Goal: Task Accomplishment & Management: Use online tool/utility

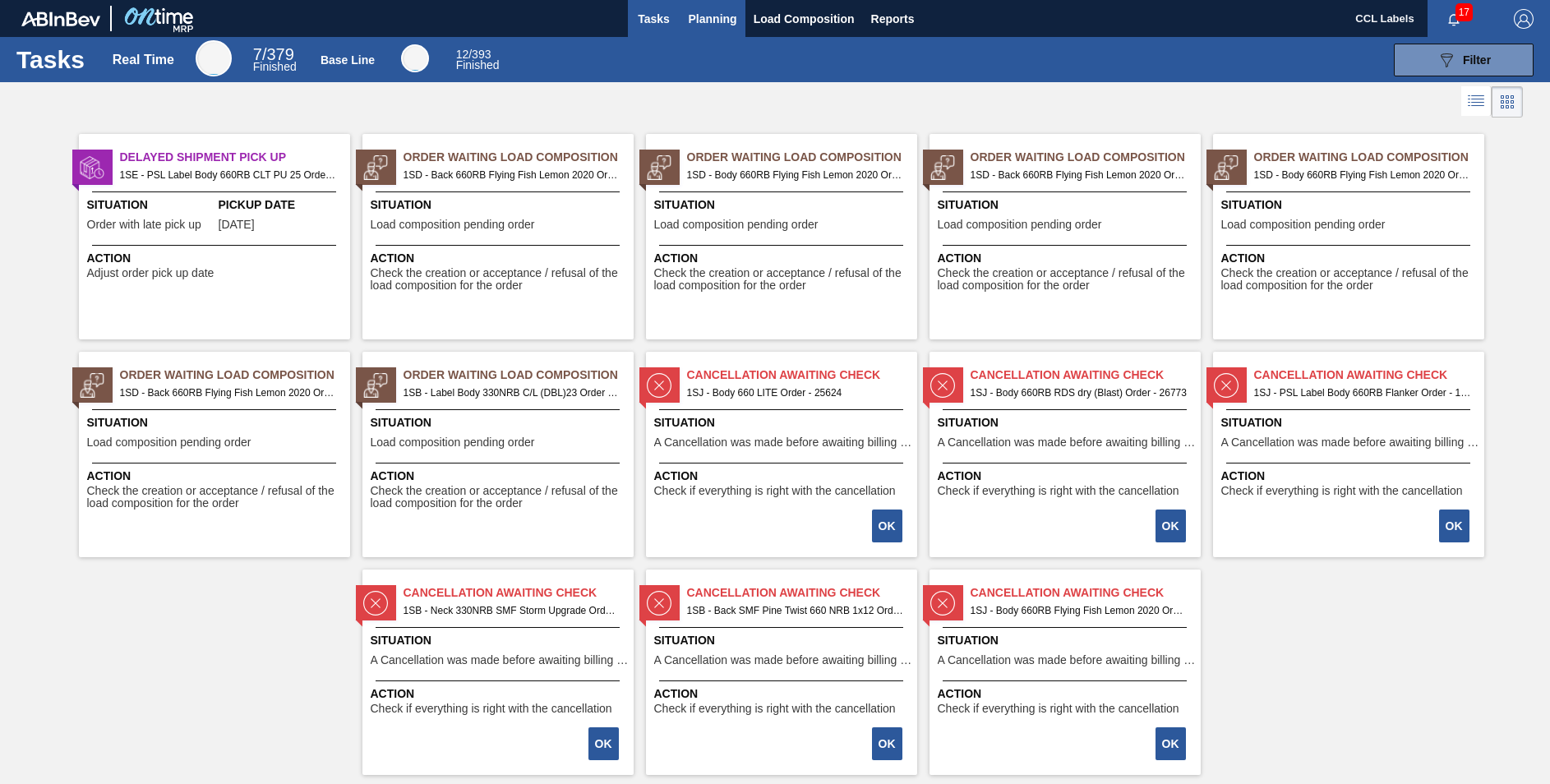
click at [719, 20] on span "Planning" at bounding box center [713, 18] width 49 height 20
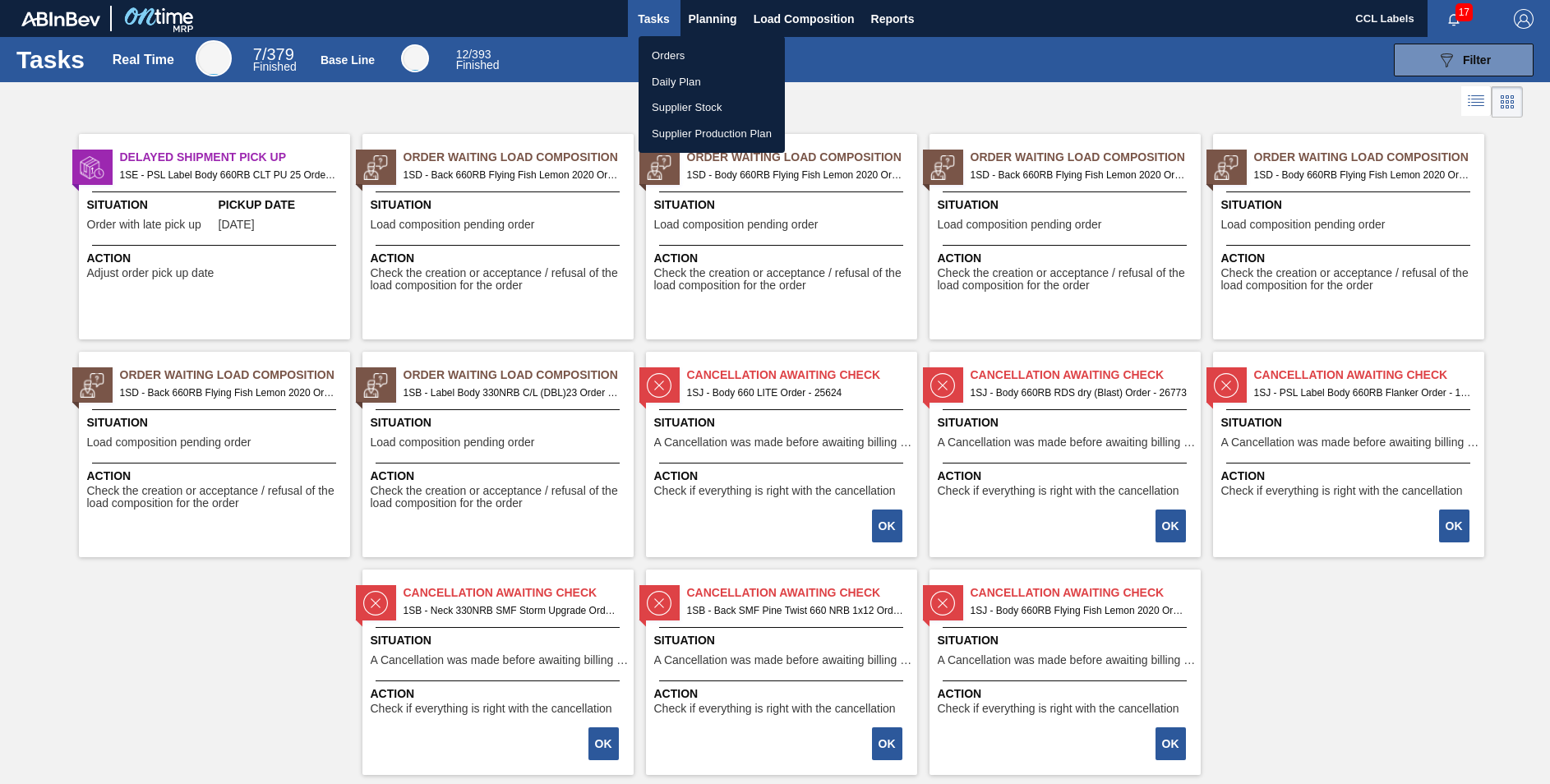
click at [668, 55] on li "Orders" at bounding box center [711, 56] width 146 height 26
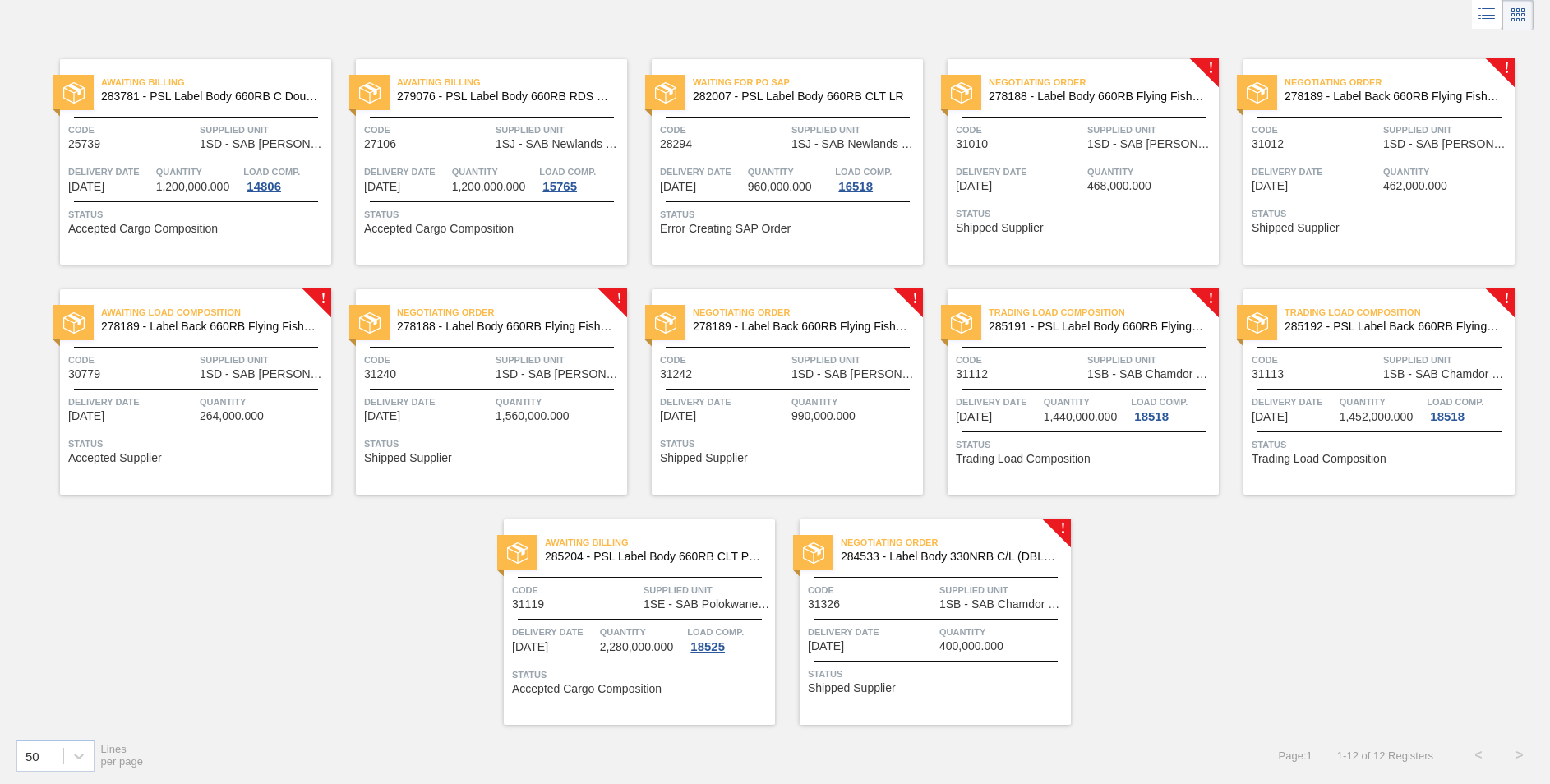
scroll to position [88, 0]
click at [942, 555] on span "284533 - Label Body 330NRB C/L (DBL)23" at bounding box center [949, 555] width 217 height 12
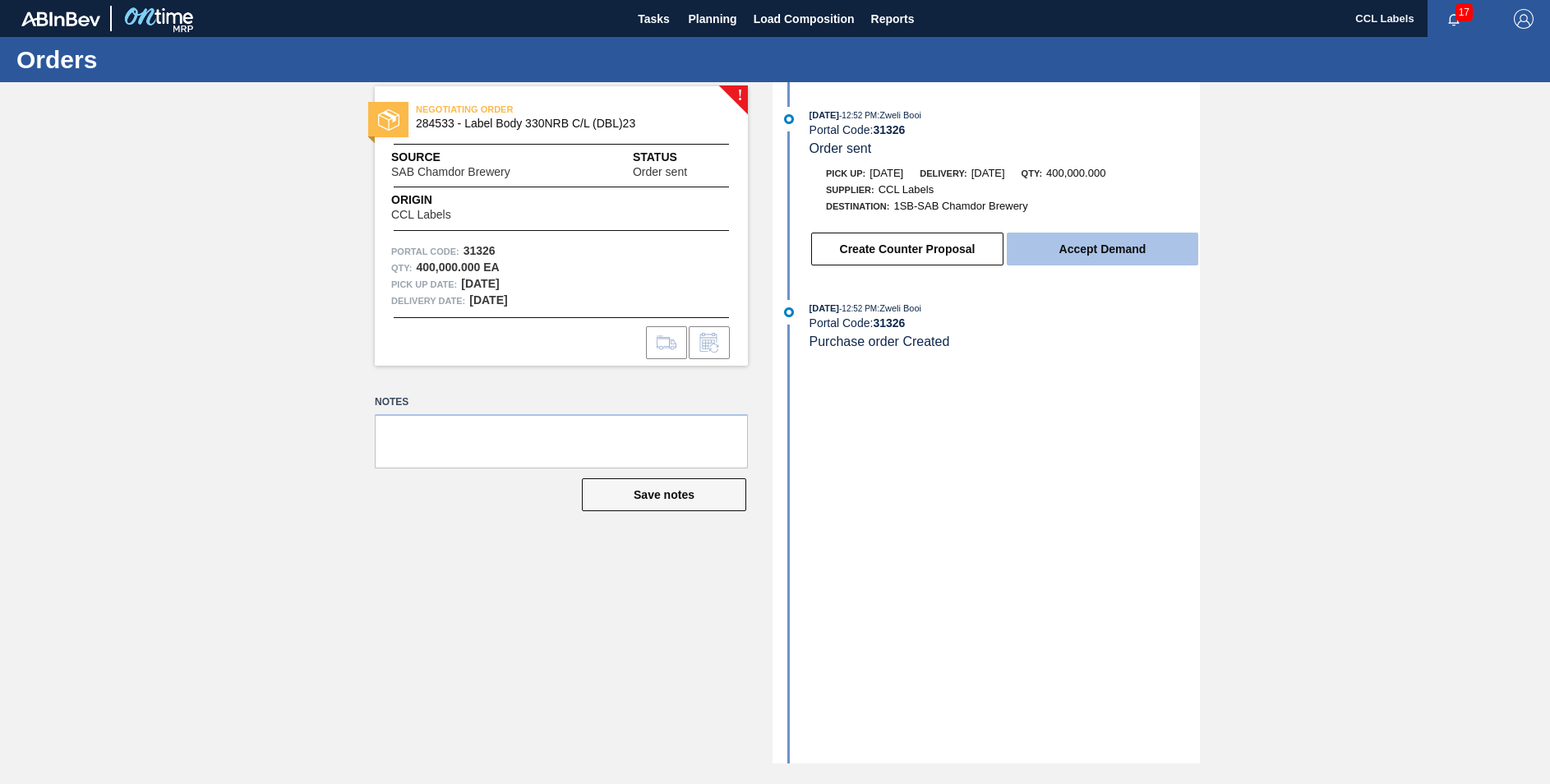
click at [1066, 250] on button "Accept Demand" at bounding box center [1103, 249] width 192 height 33
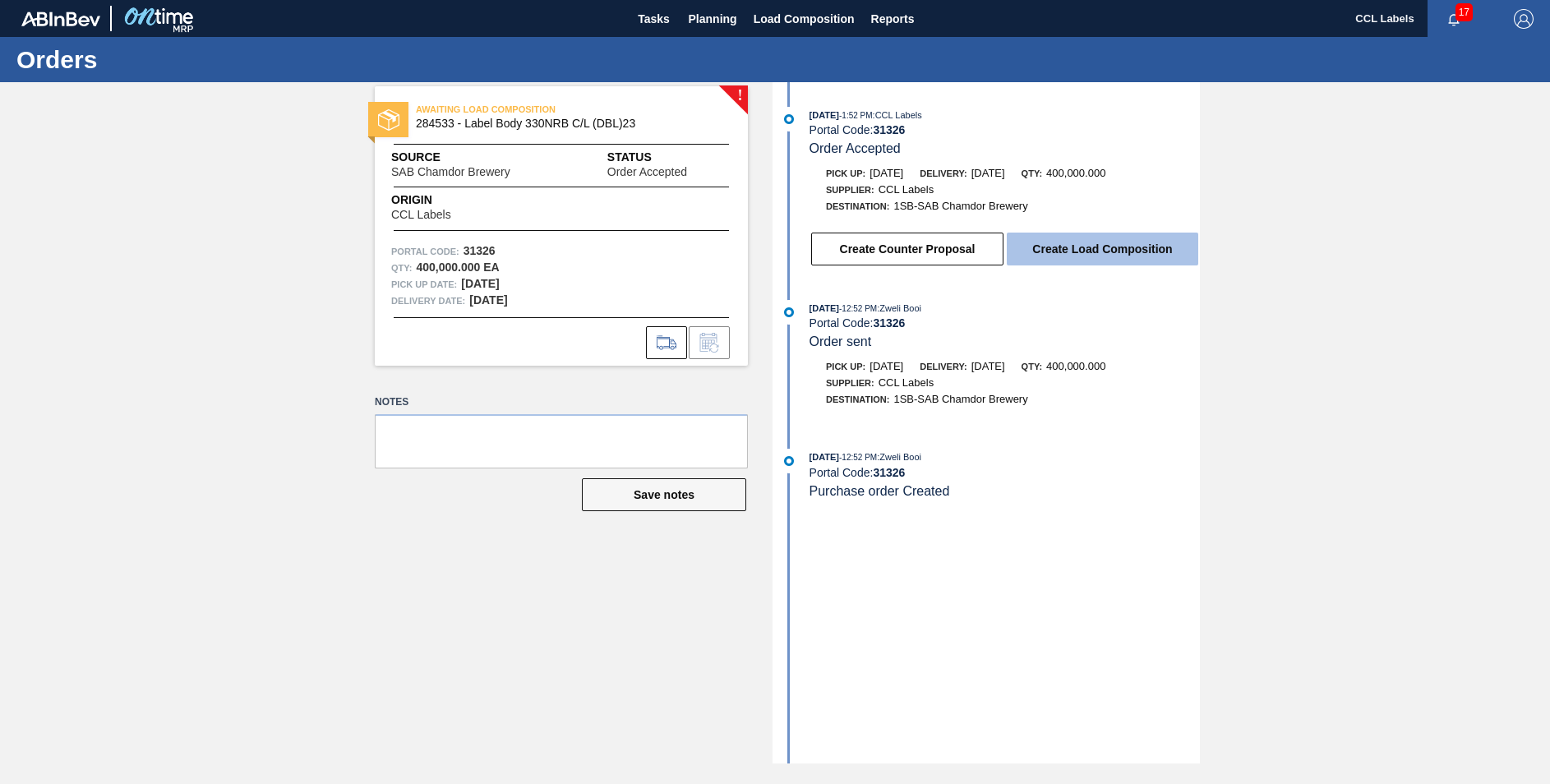
click at [1141, 244] on button "Create Load Composition" at bounding box center [1103, 249] width 192 height 33
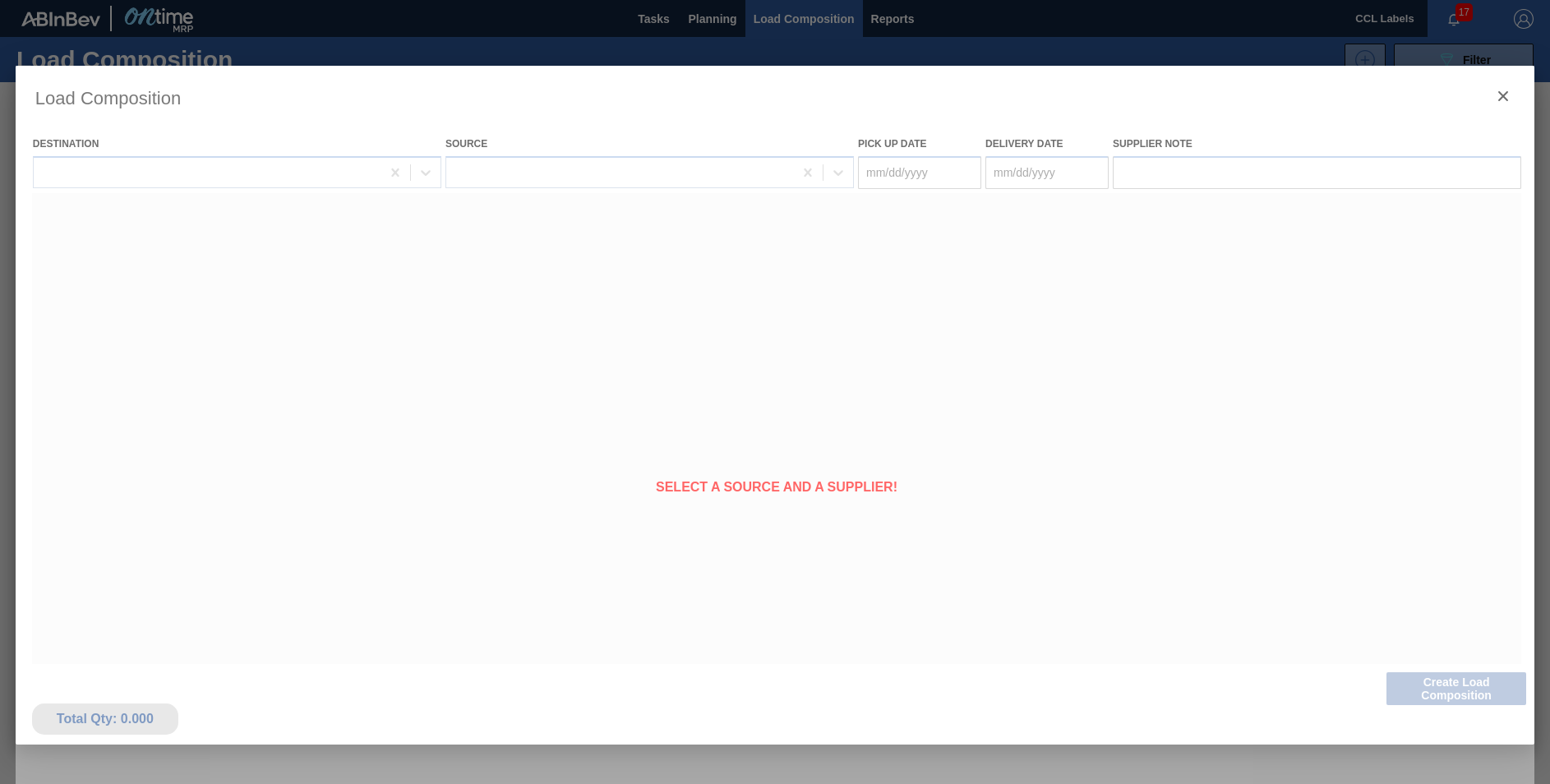
type Date "[DATE]"
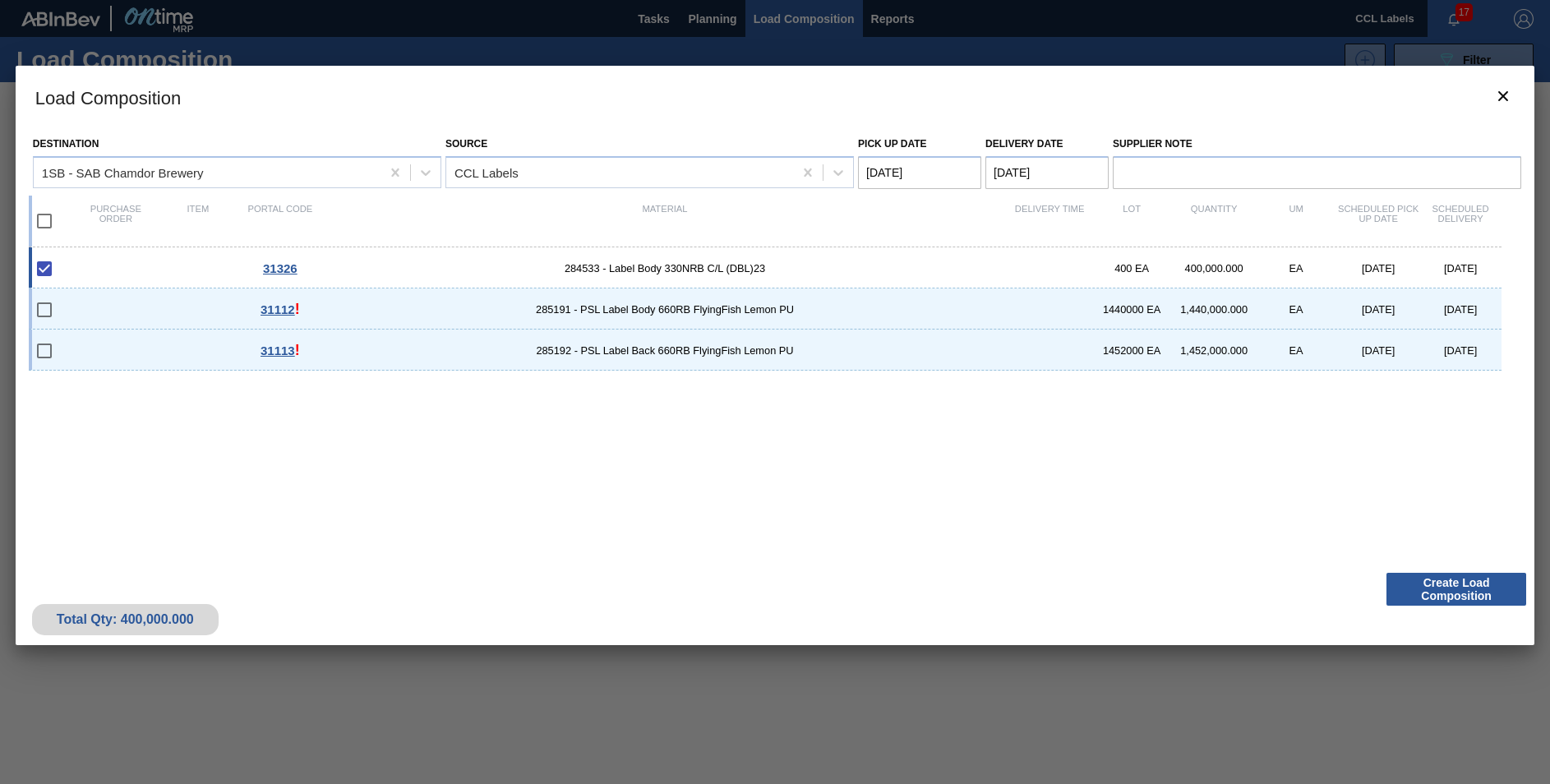
click at [949, 454] on div "31326 284533 - Label Body 330NRB C/L (DBL)23 400 EA 400,000.000 EA [DATE] [DATE…" at bounding box center [772, 396] width 1486 height 298
click at [1114, 520] on div "31326 284533 - Label Body 330NRB C/L (DBL)23 400 EA 400,000.000 EA [DATE] [DATE…" at bounding box center [772, 396] width 1486 height 298
click at [1456, 578] on button "Create Load Composition" at bounding box center [1457, 589] width 140 height 33
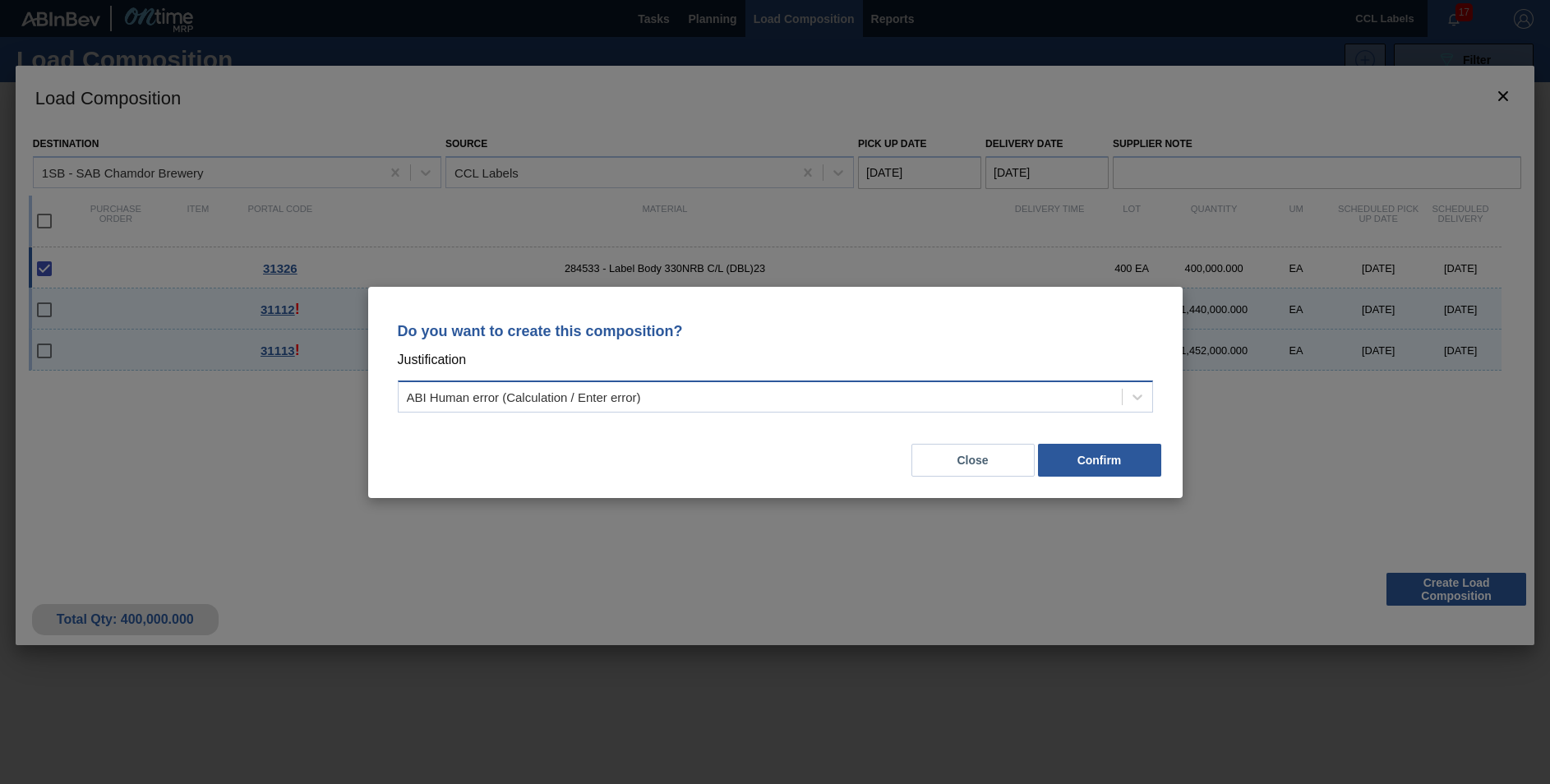
click at [992, 381] on div "ABI Human error (Calculation / Enter error)" at bounding box center [775, 396] width 755 height 32
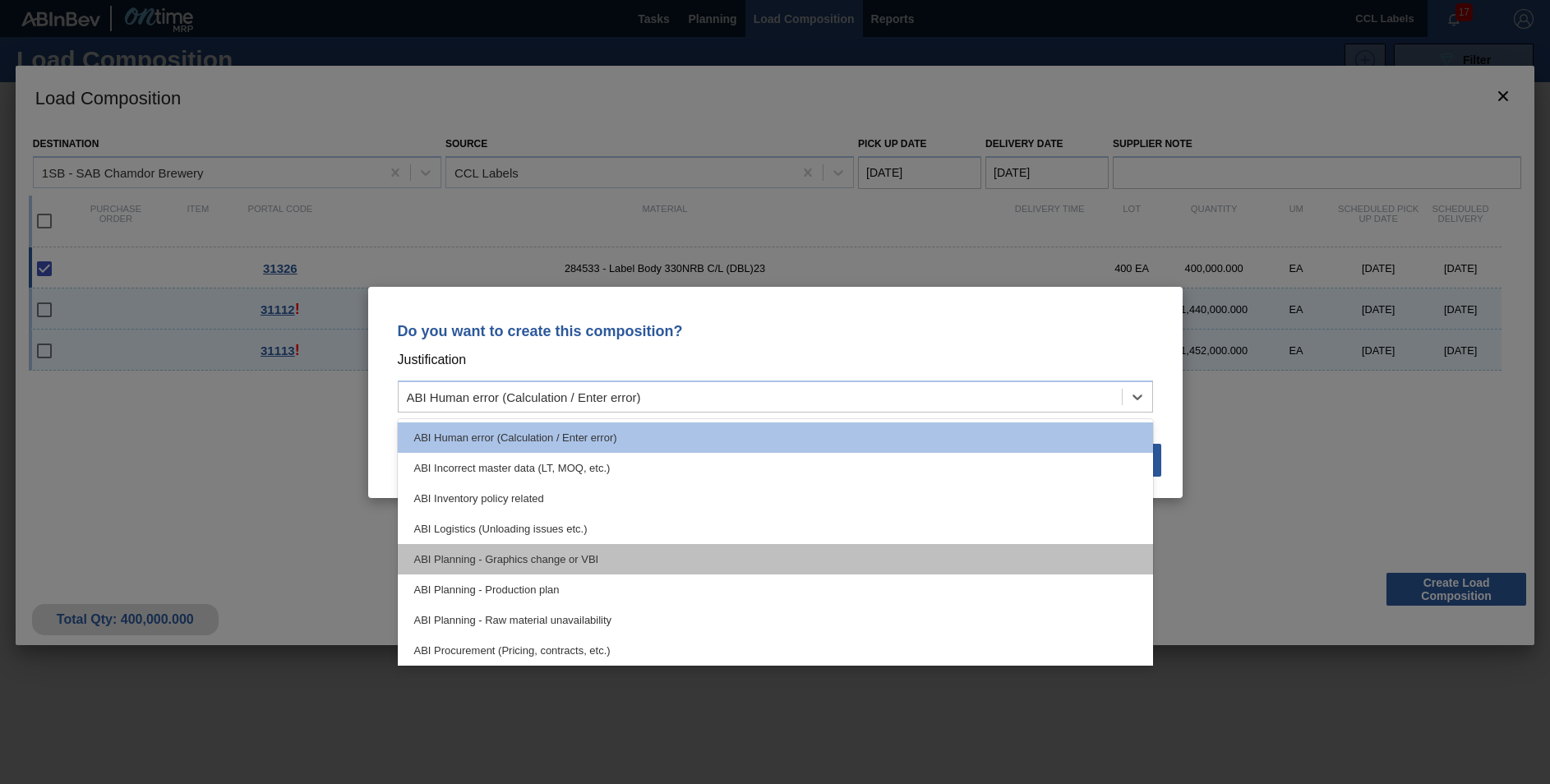
click at [544, 573] on div "ABI Planning - Graphics change or VBI" at bounding box center [775, 559] width 755 height 31
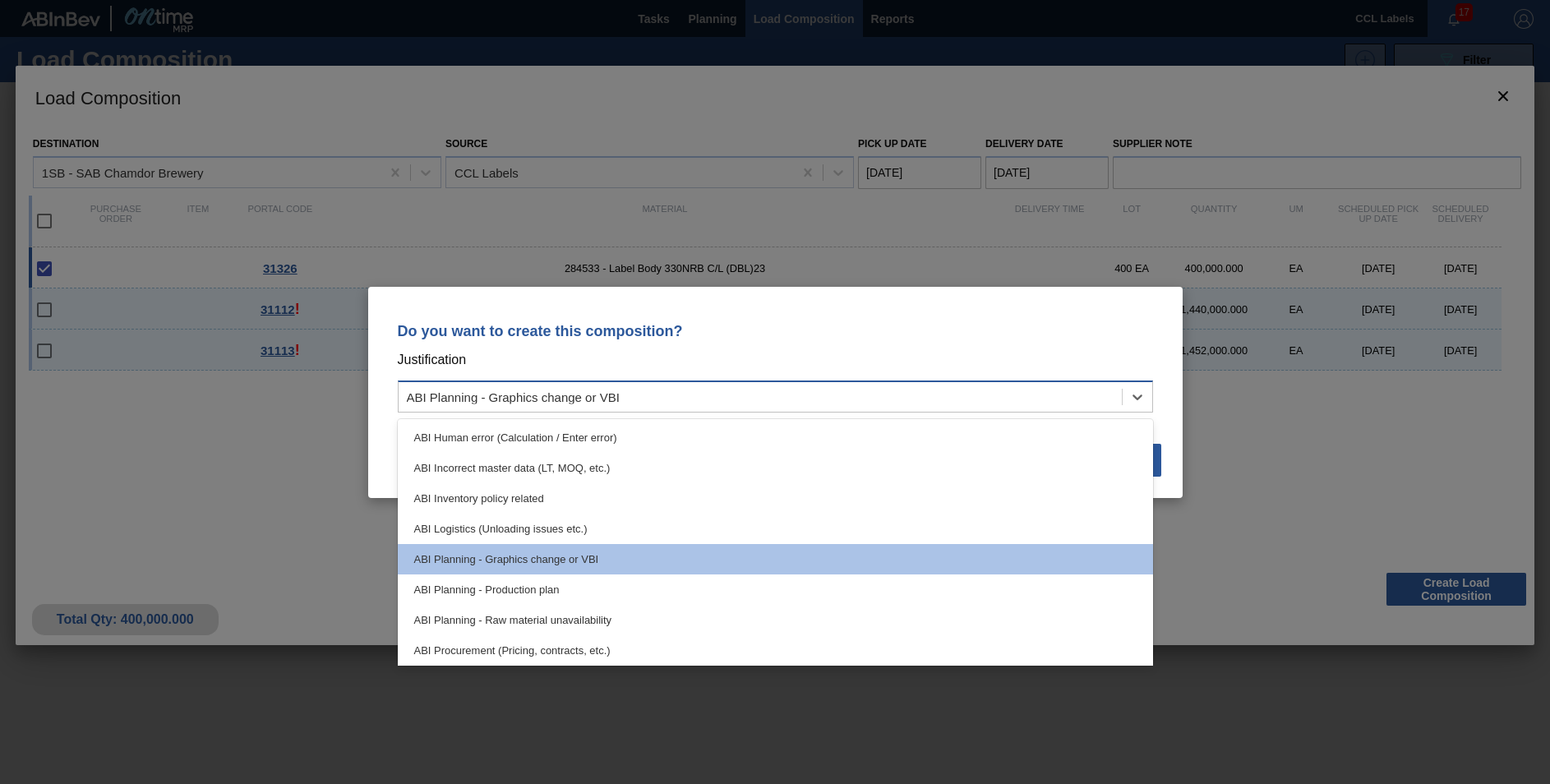
click at [578, 397] on div "ABI Planning - Graphics change or VBI" at bounding box center [513, 396] width 213 height 14
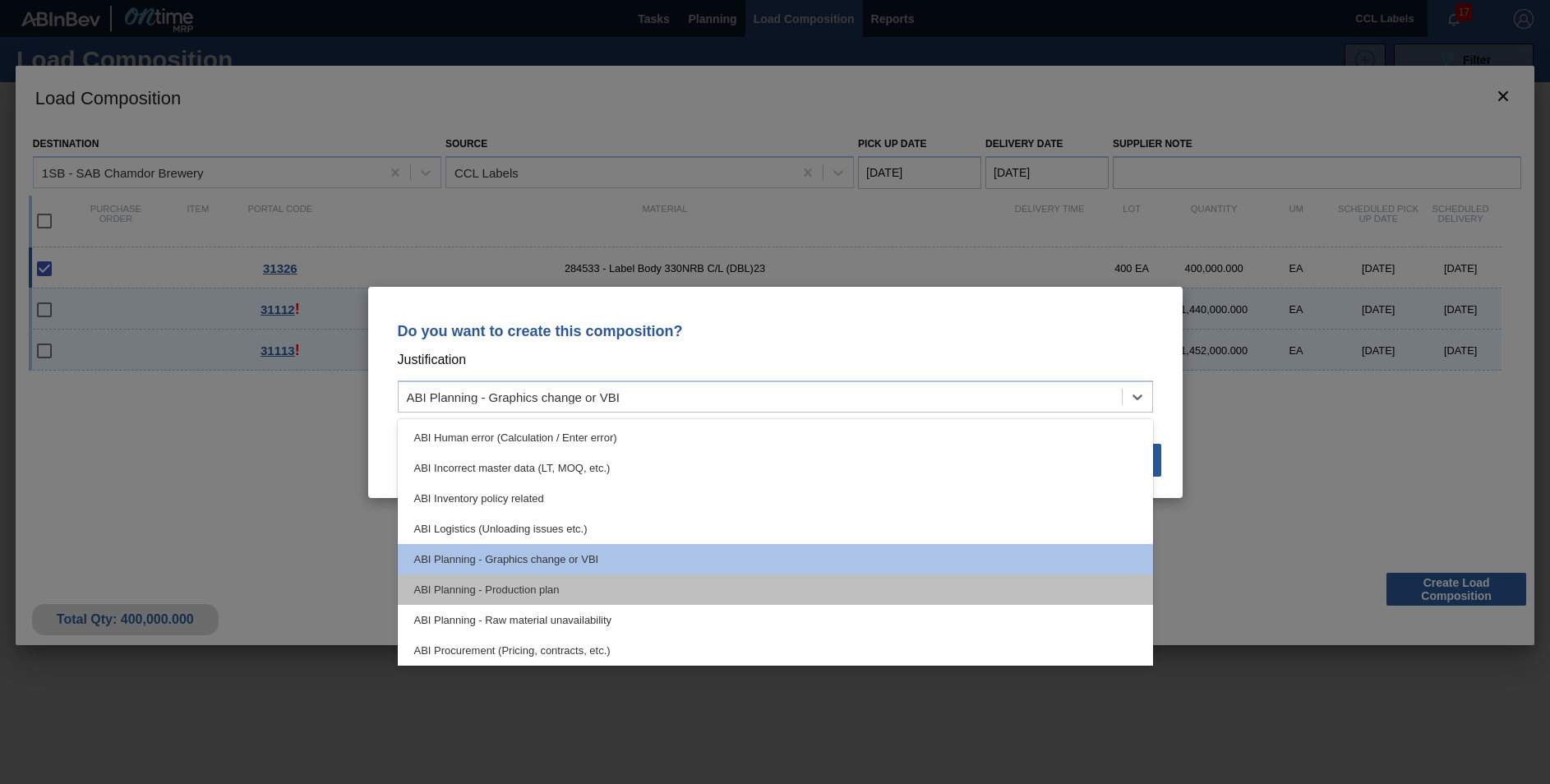
click at [543, 593] on div "ABI Planning - Production plan" at bounding box center [775, 590] width 755 height 31
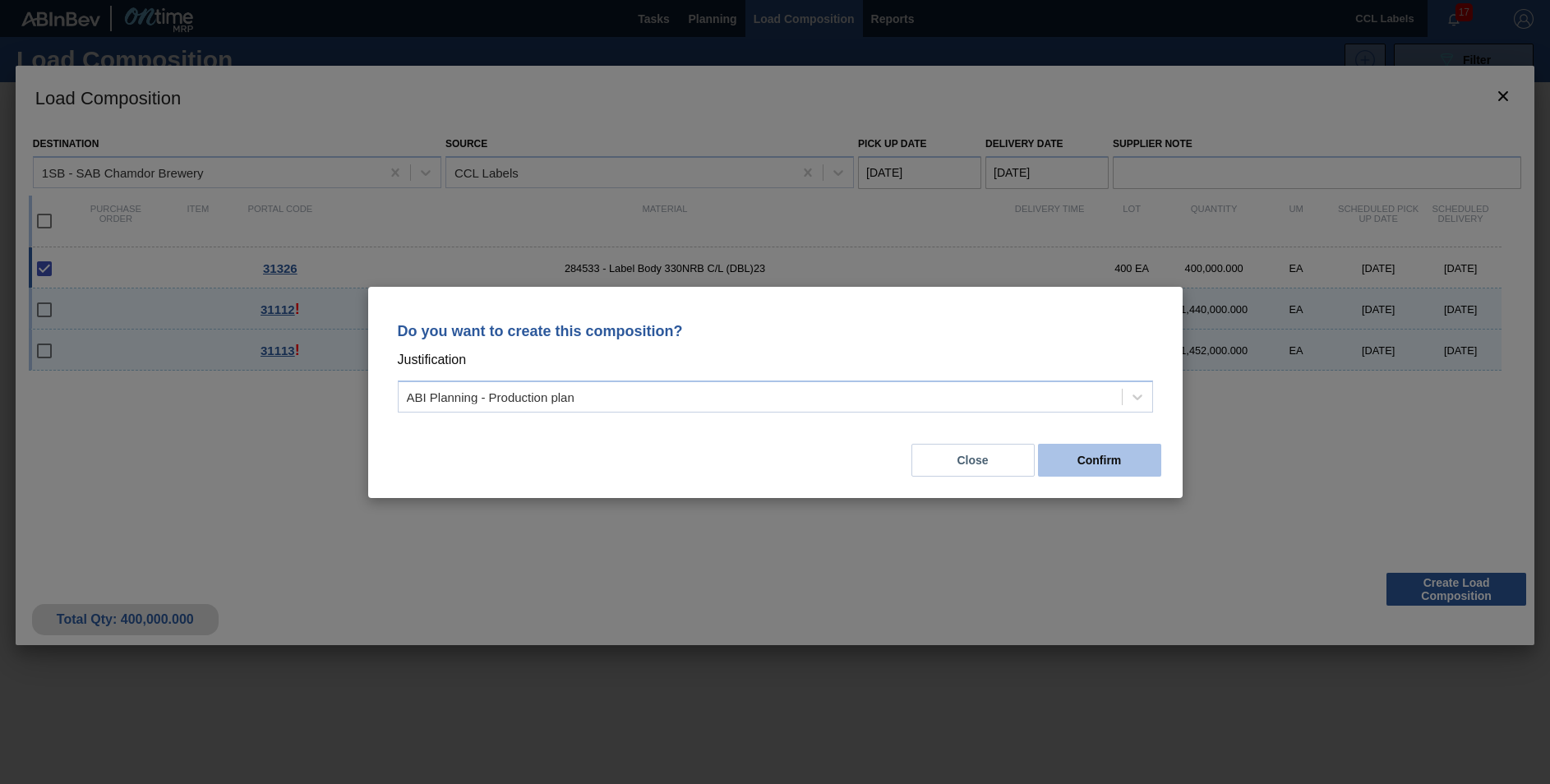
click at [1122, 463] on button "Confirm" at bounding box center [1100, 460] width 123 height 33
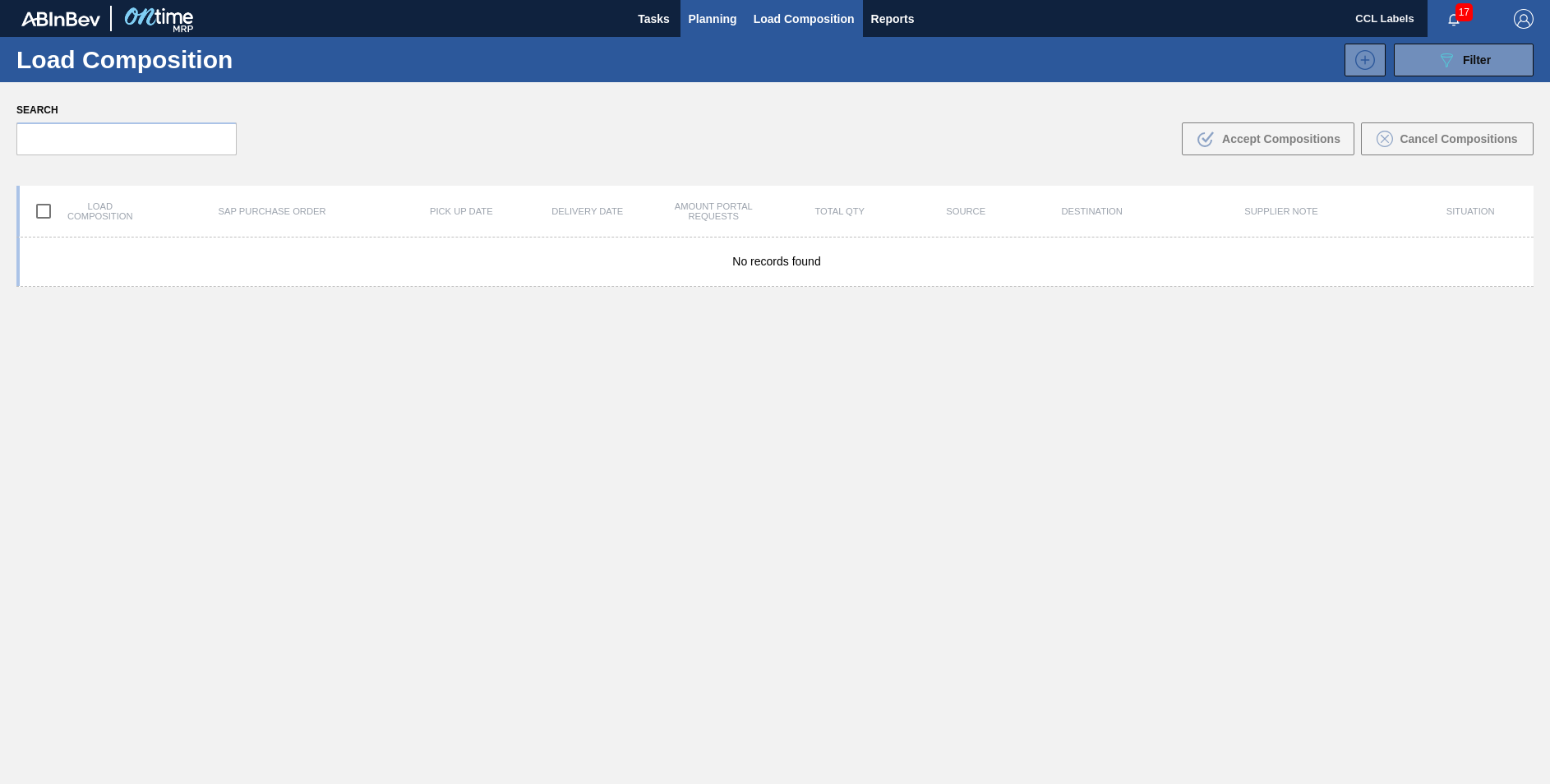
click at [708, 14] on span "Planning" at bounding box center [713, 18] width 49 height 20
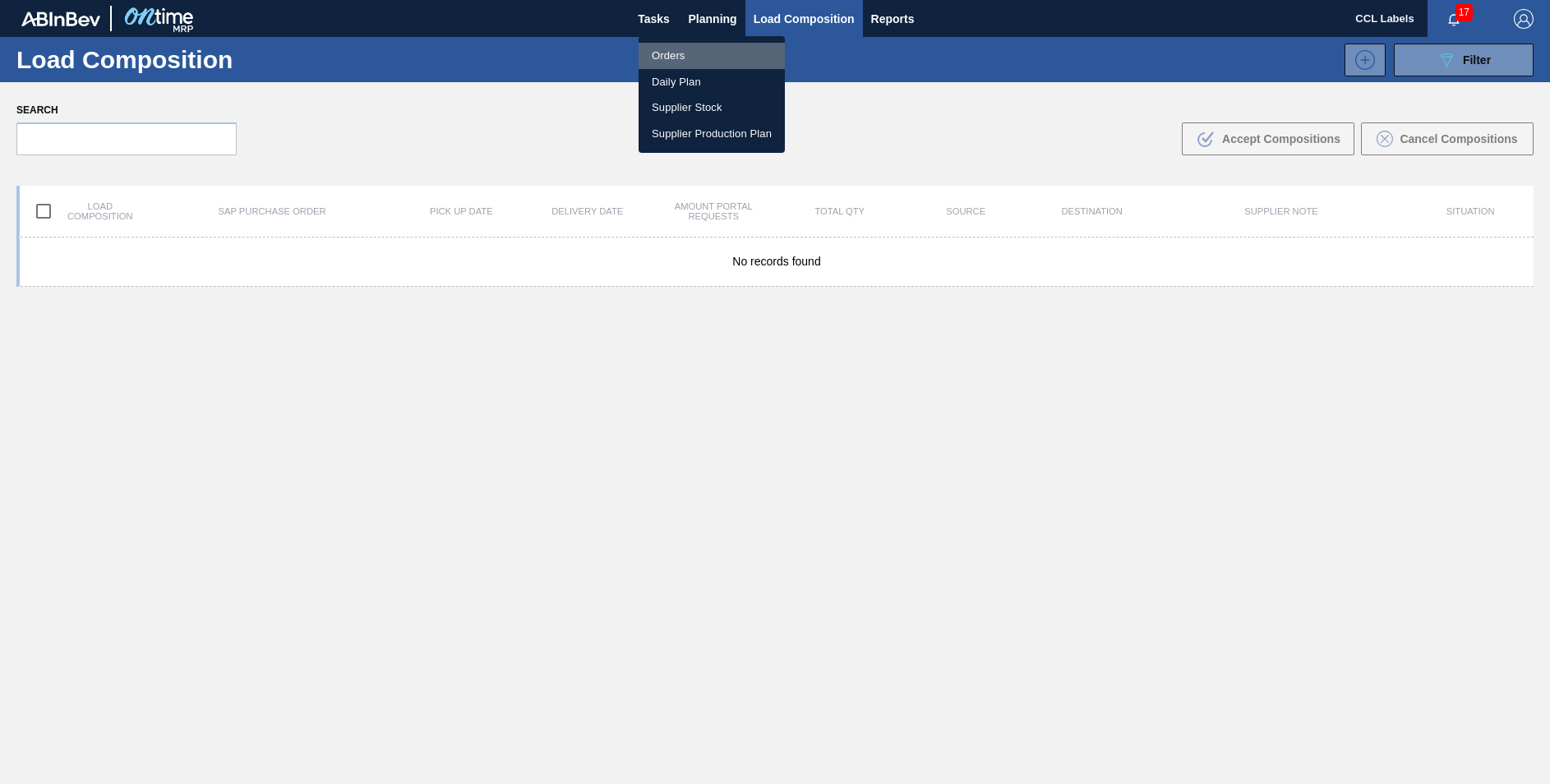
click at [690, 50] on li "Orders" at bounding box center [711, 56] width 146 height 26
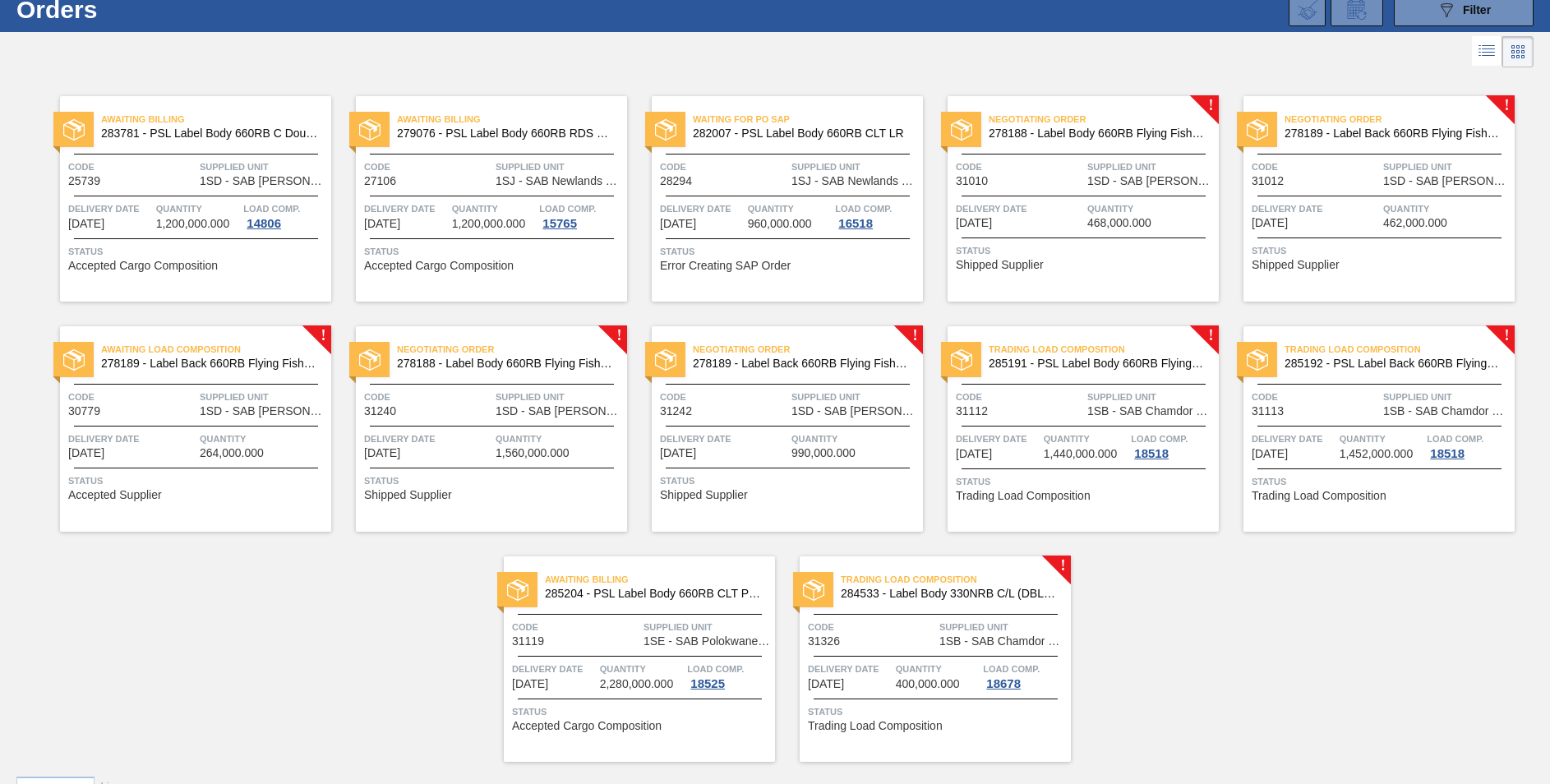
scroll to position [88, 0]
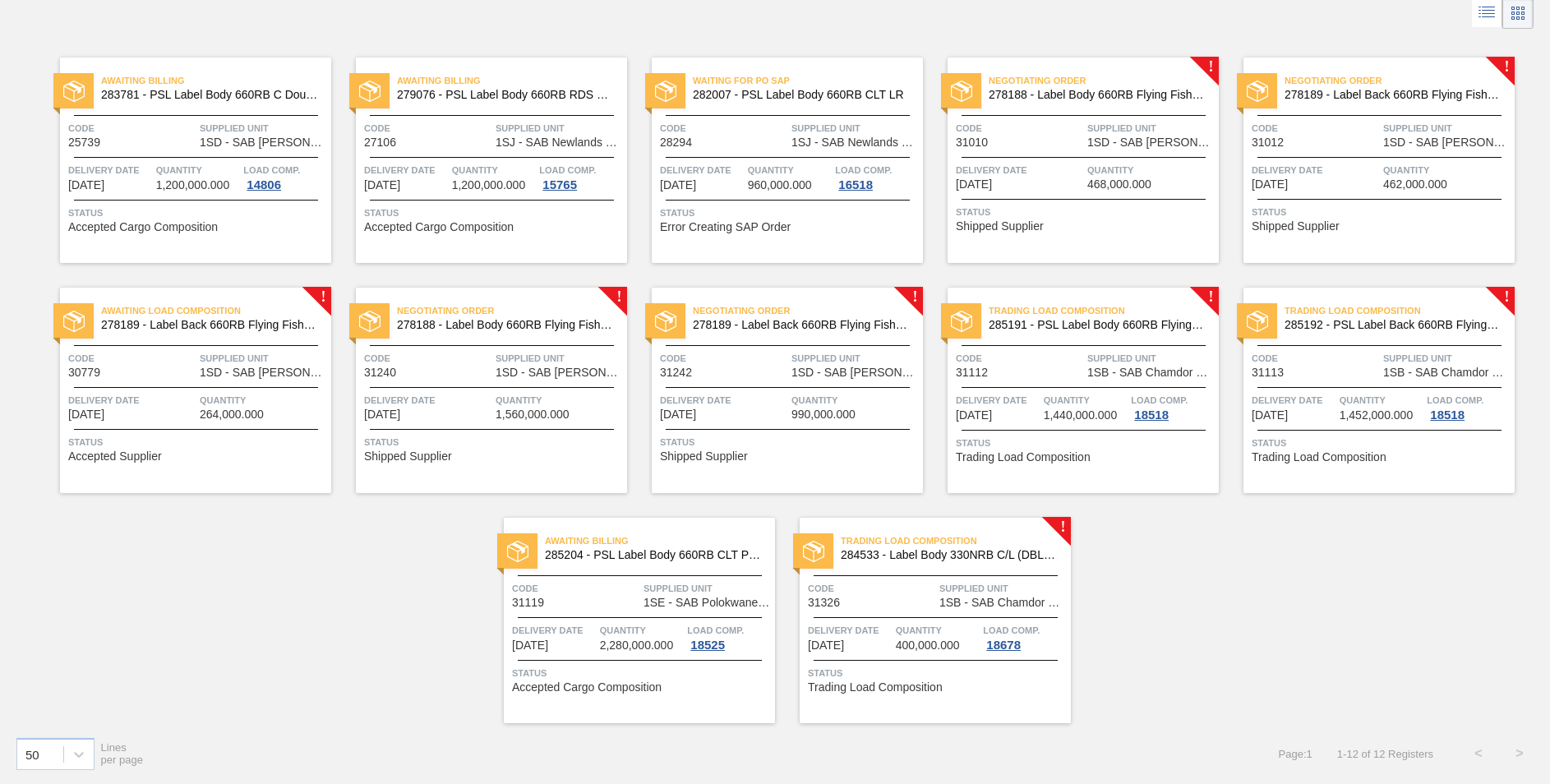
click at [914, 558] on span "284533 - Label Body 330NRB C/L (DBL)23" at bounding box center [949, 555] width 217 height 12
